Goal: Use online tool/utility: Utilize a website feature to perform a specific function

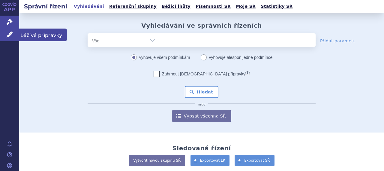
click at [34, 34] on span "Léčivé přípravky" at bounding box center [43, 34] width 48 height 13
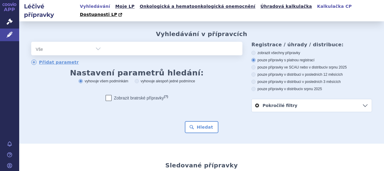
click at [315, 8] on link "Kalkulačka CP" at bounding box center [334, 6] width 38 height 8
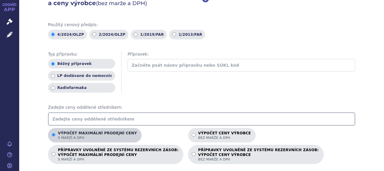
scroll to position [60, 0]
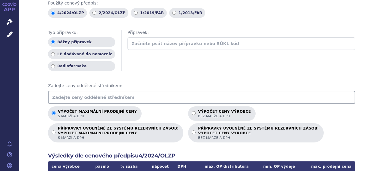
click at [84, 91] on input "text" at bounding box center [201, 97] width 307 height 13
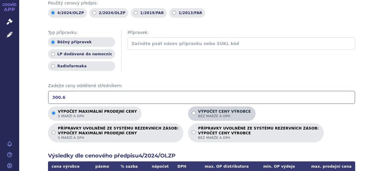
type input "300.6"
click at [198, 109] on p "Výpočet ceny výrobce bez marže a DPH" at bounding box center [224, 113] width 53 height 9
click at [191, 111] on input "Výpočet ceny výrobce bez marže a DPH" at bounding box center [193, 113] width 4 height 4
radio input "true"
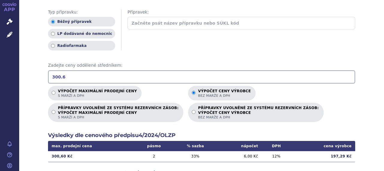
scroll to position [90, 0]
